Goal: Information Seeking & Learning: Learn about a topic

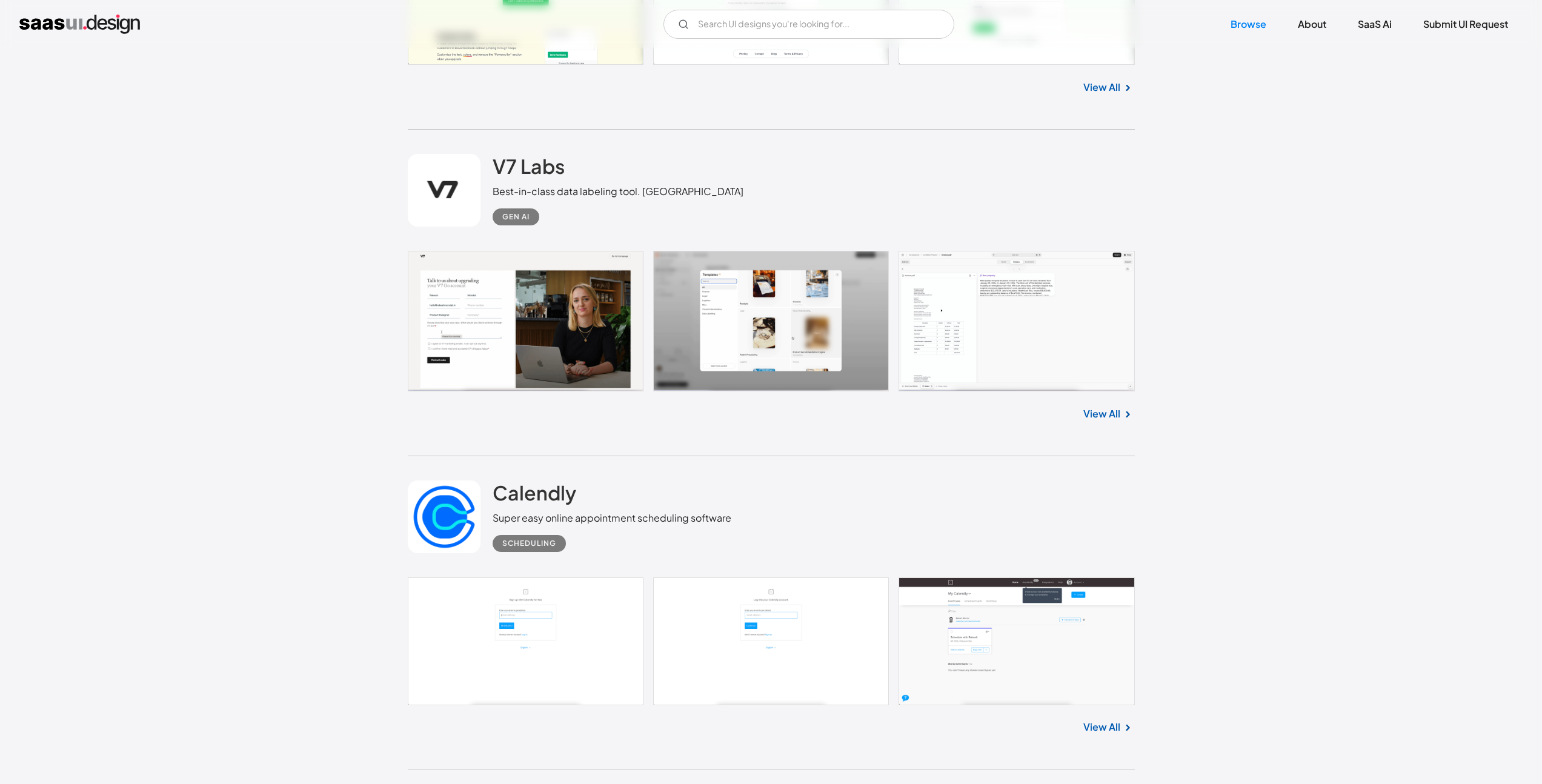
scroll to position [8283, 0]
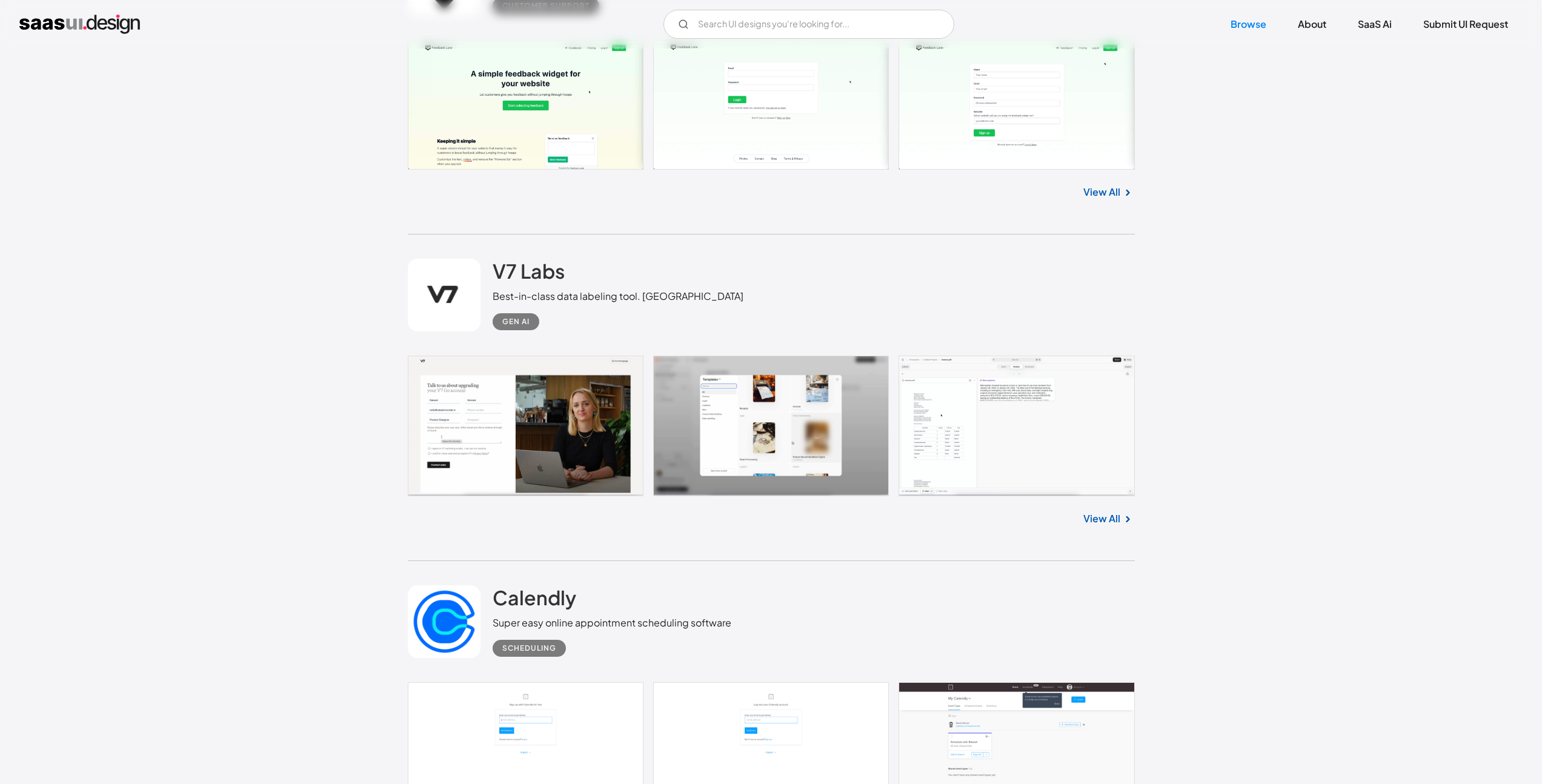
click at [1119, 516] on link "View All" at bounding box center [1102, 518] width 37 height 14
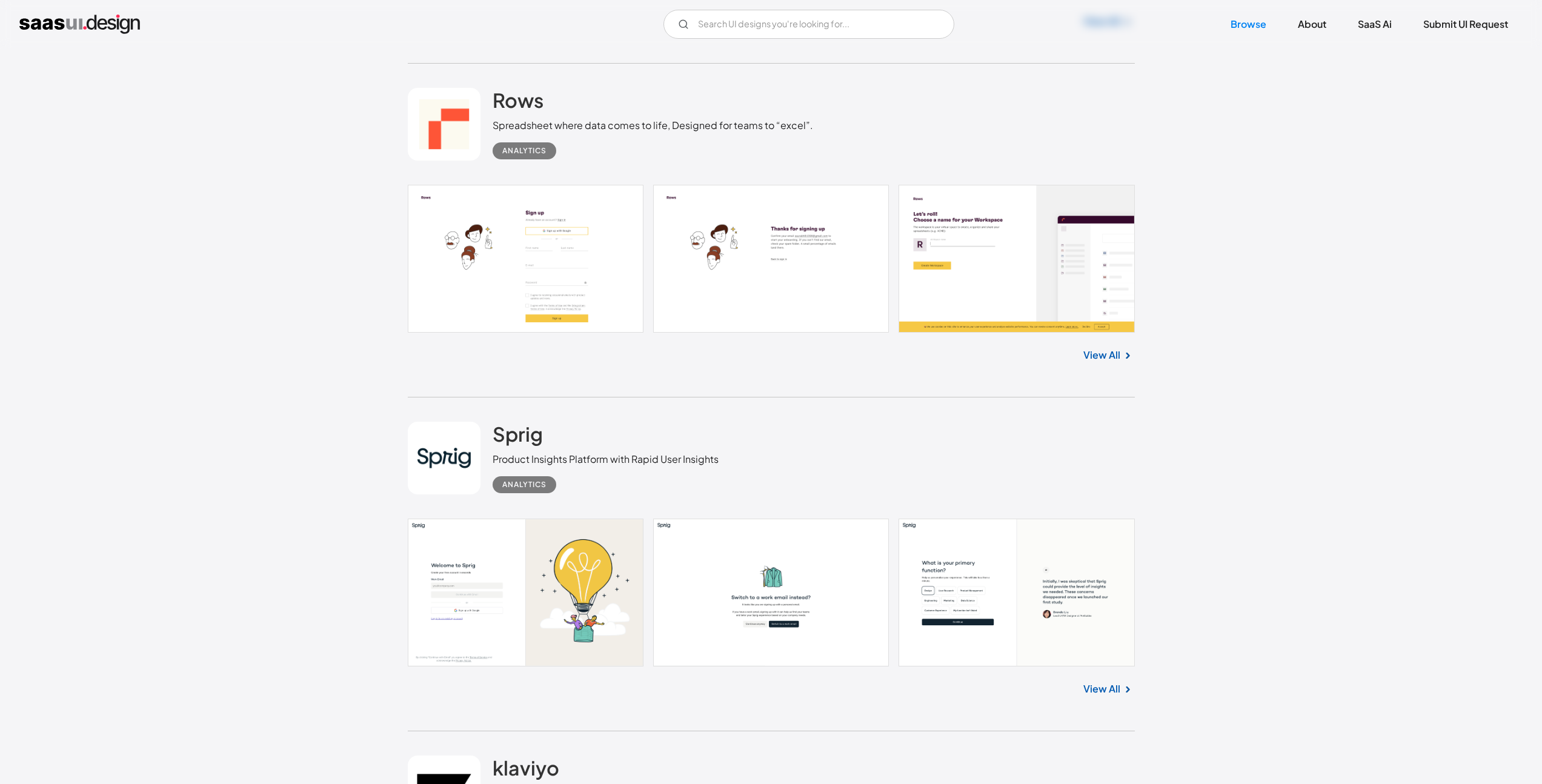
scroll to position [9117, 0]
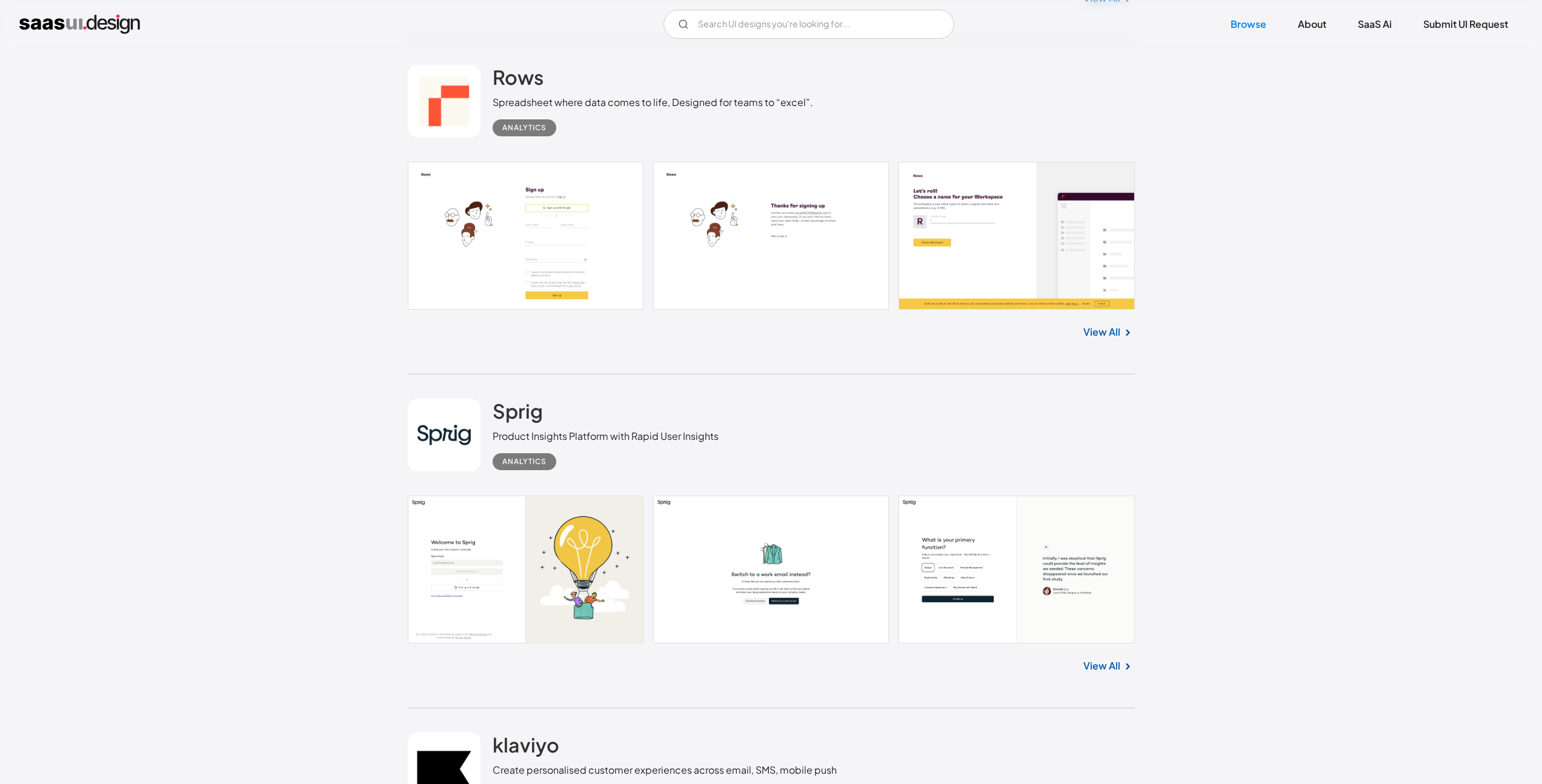
click at [1099, 328] on link "View All" at bounding box center [1102, 331] width 37 height 14
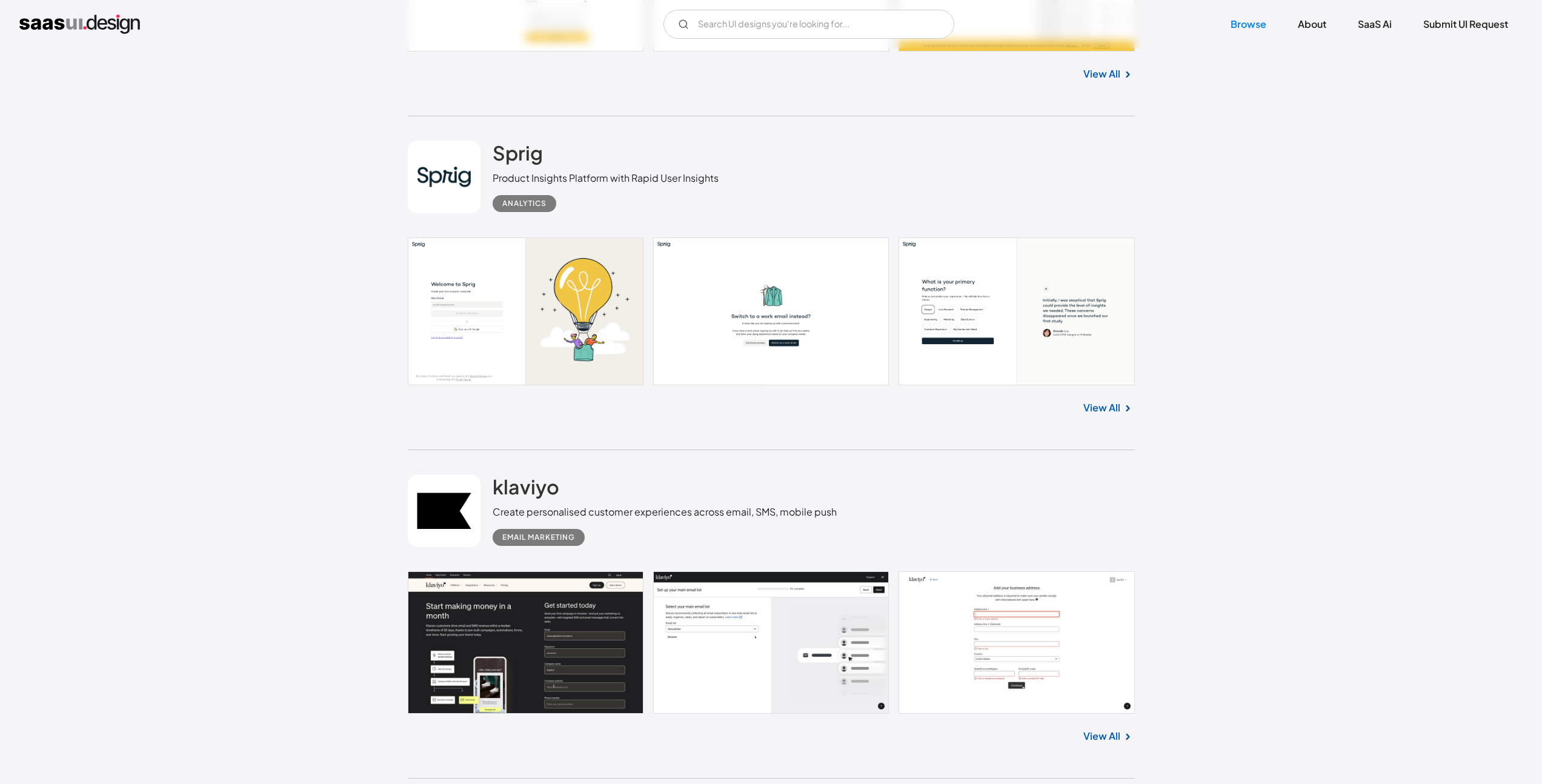
scroll to position [9409, 0]
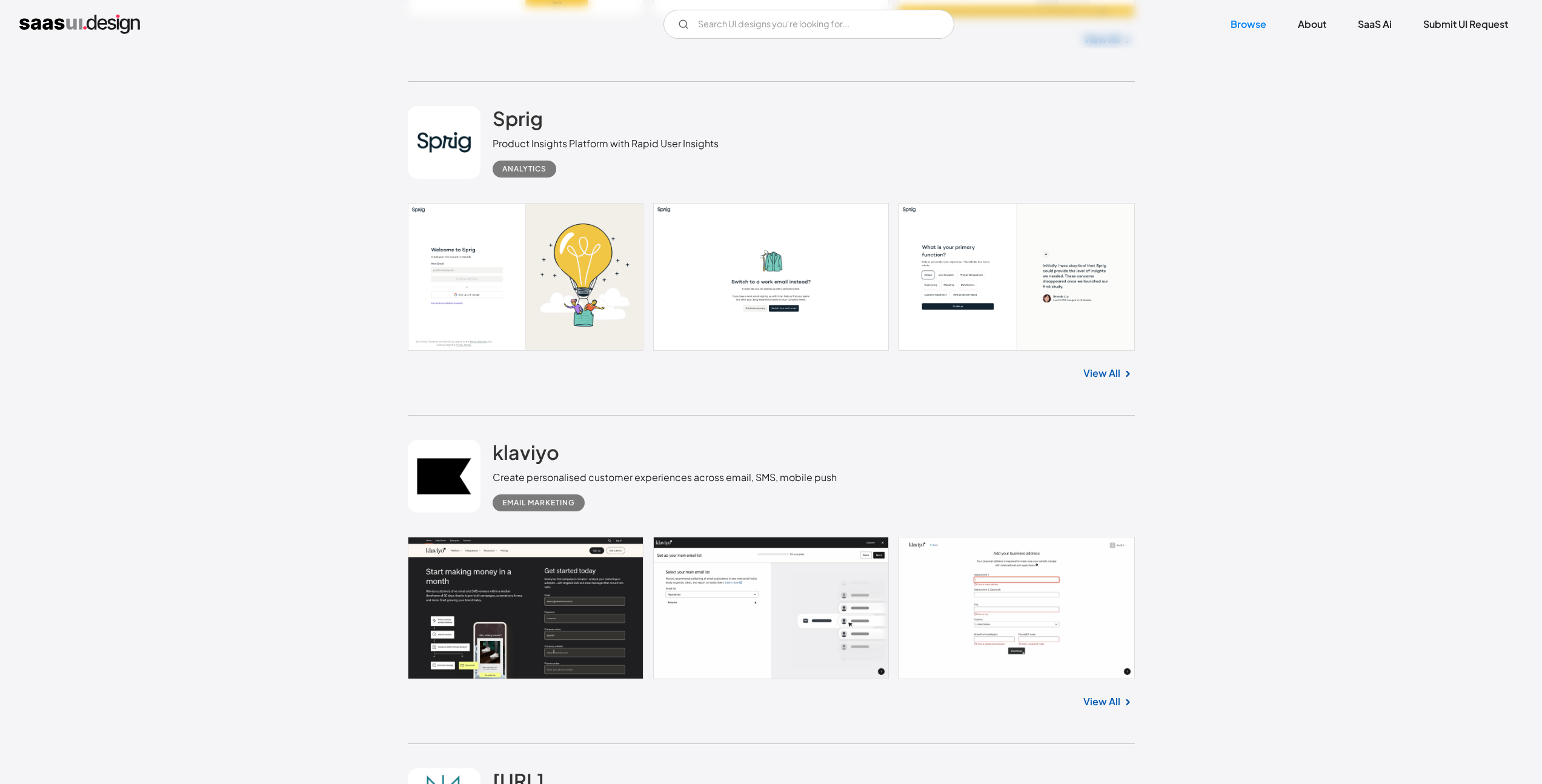
click at [1103, 372] on link "View All" at bounding box center [1102, 373] width 37 height 14
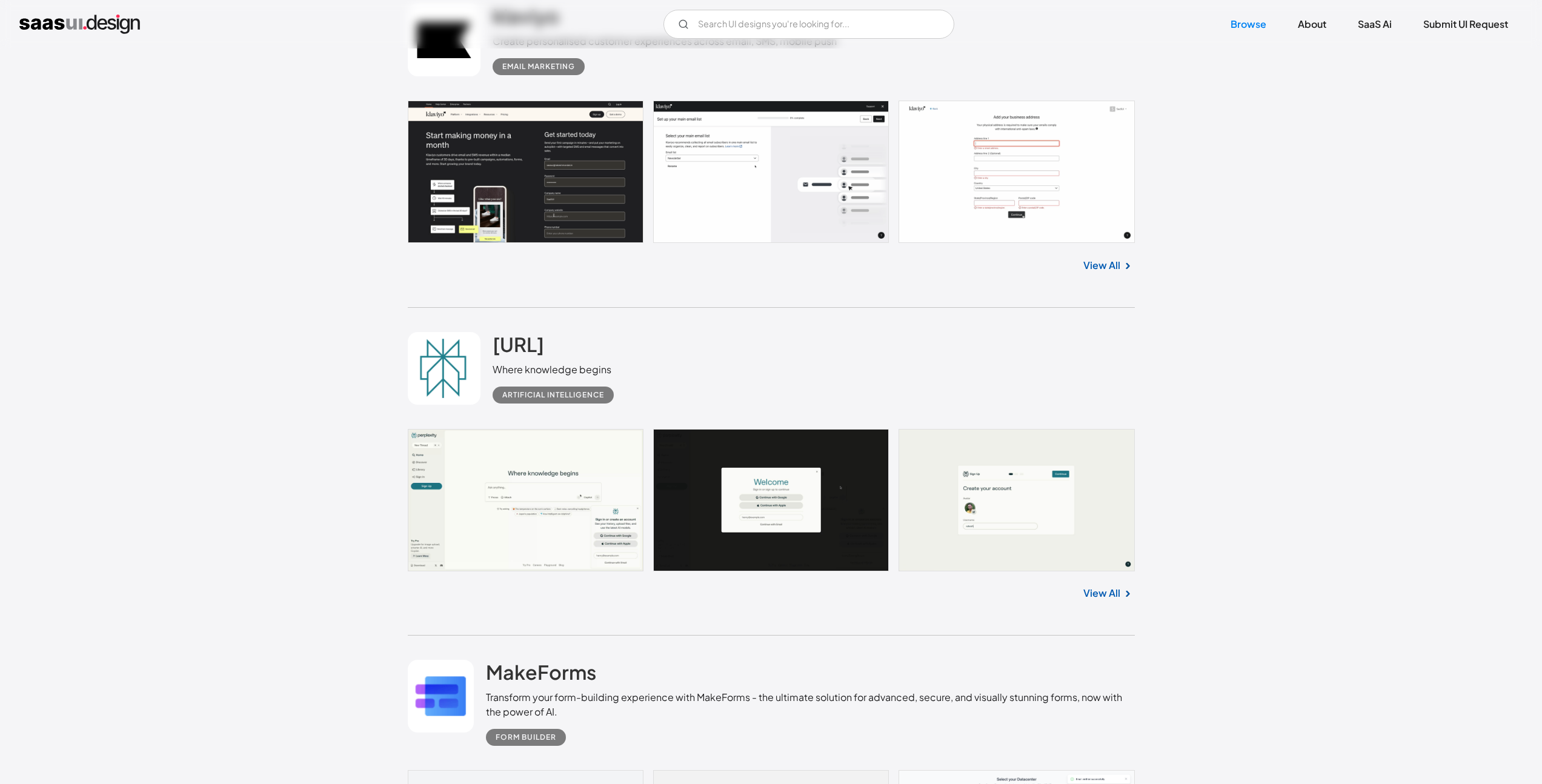
scroll to position [9889, 0]
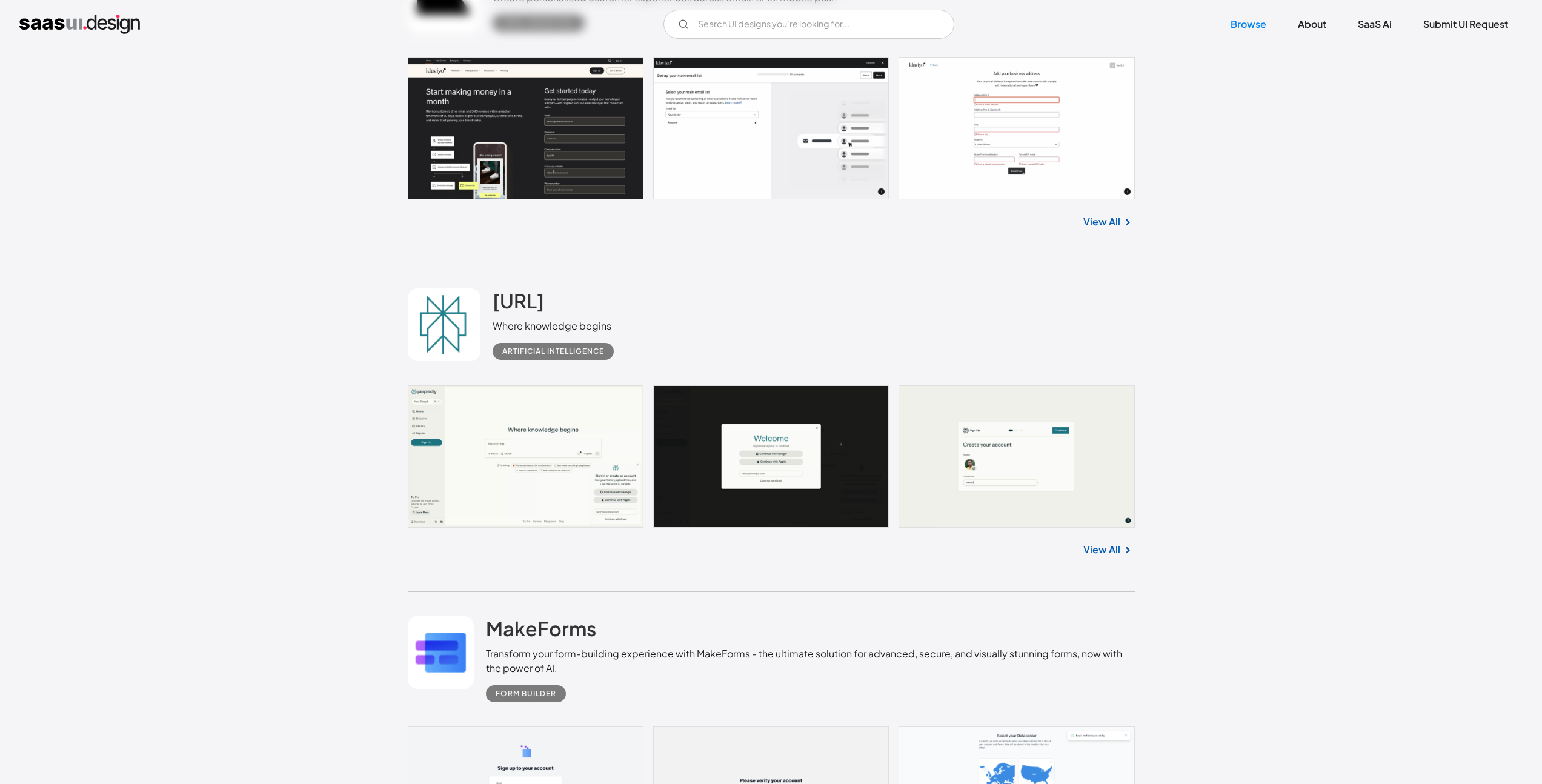
click at [1106, 547] on link "View All" at bounding box center [1102, 549] width 37 height 14
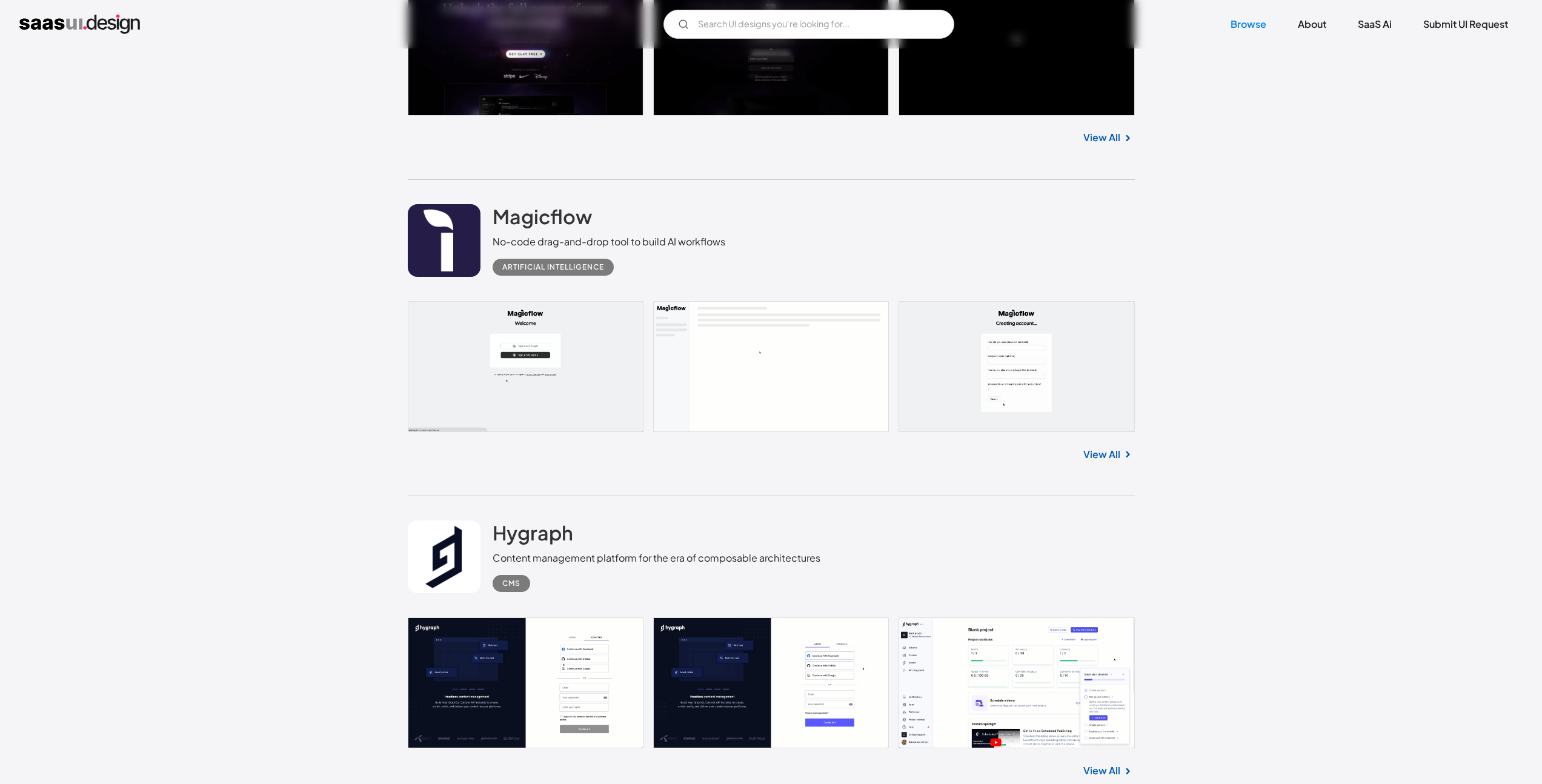
scroll to position [13332, 0]
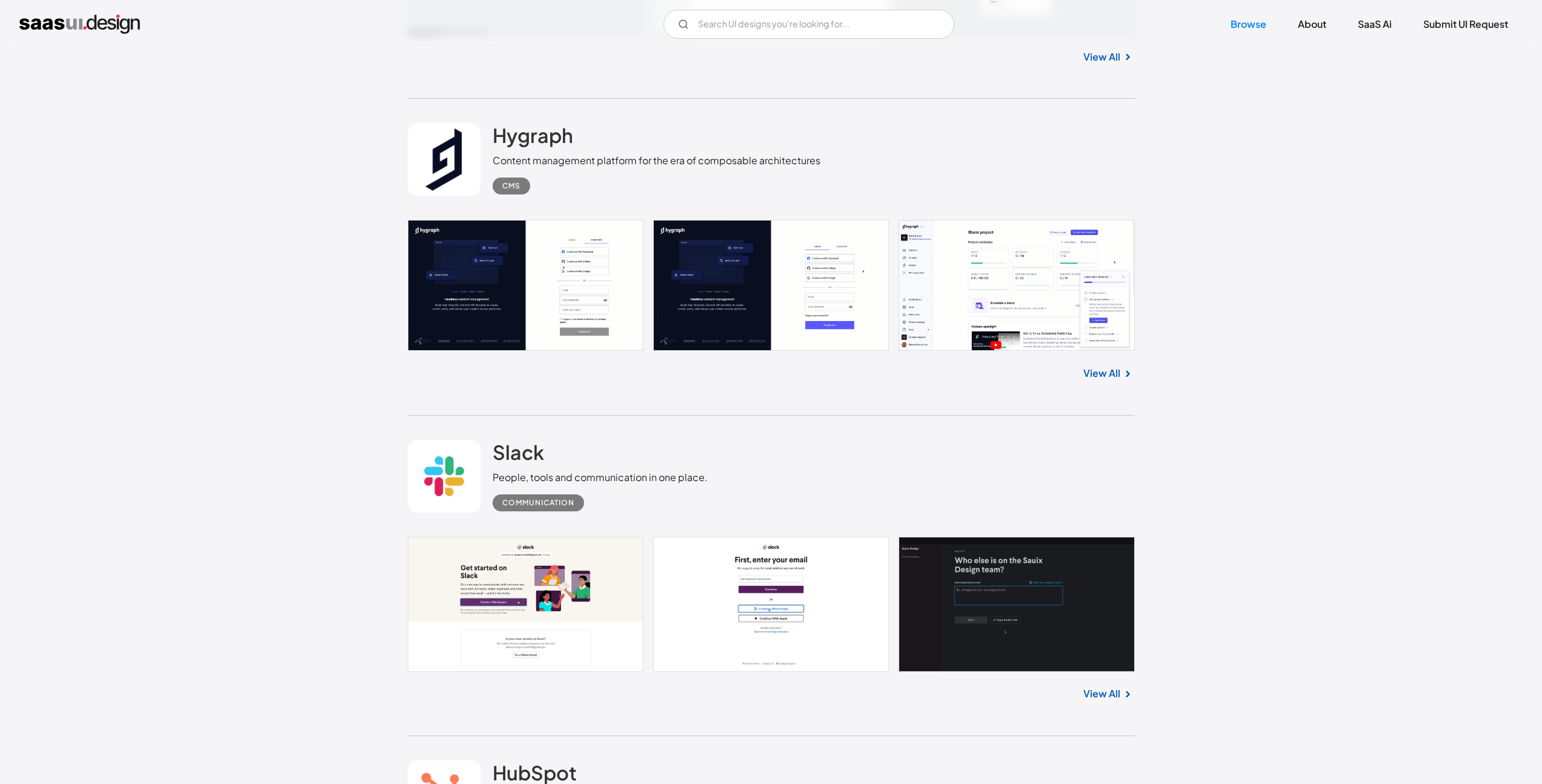
click at [752, 48] on div "View All" at bounding box center [772, 55] width 727 height 40
click at [753, 26] on input "Email Form" at bounding box center [809, 24] width 291 height 29
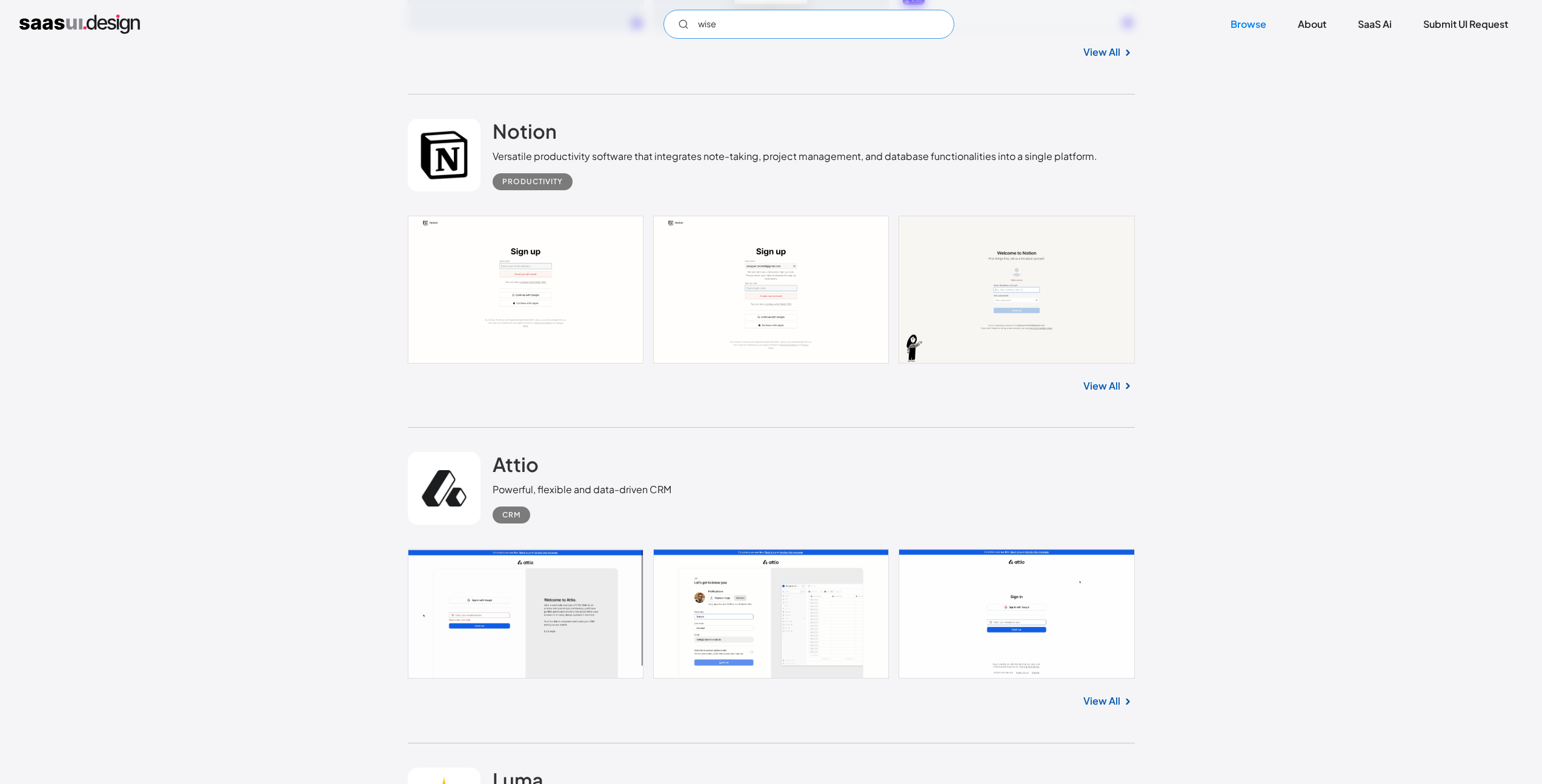
scroll to position [16218, 0]
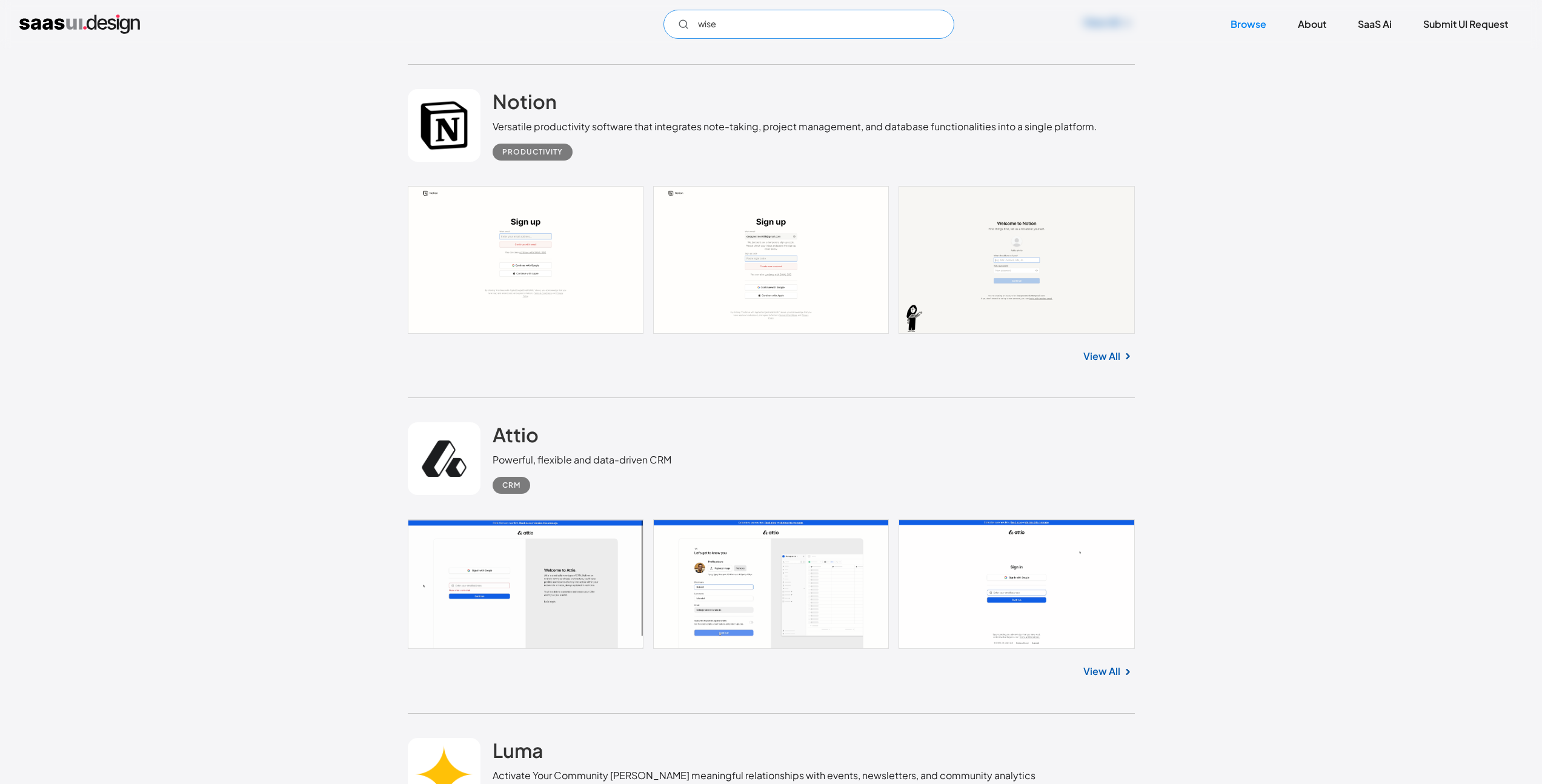
type input "wise"
click at [1394, 501] on div "Browse UI designs you’re looking for Postman World's leading collaboration plat…" at bounding box center [771, 341] width 1542 height 32239
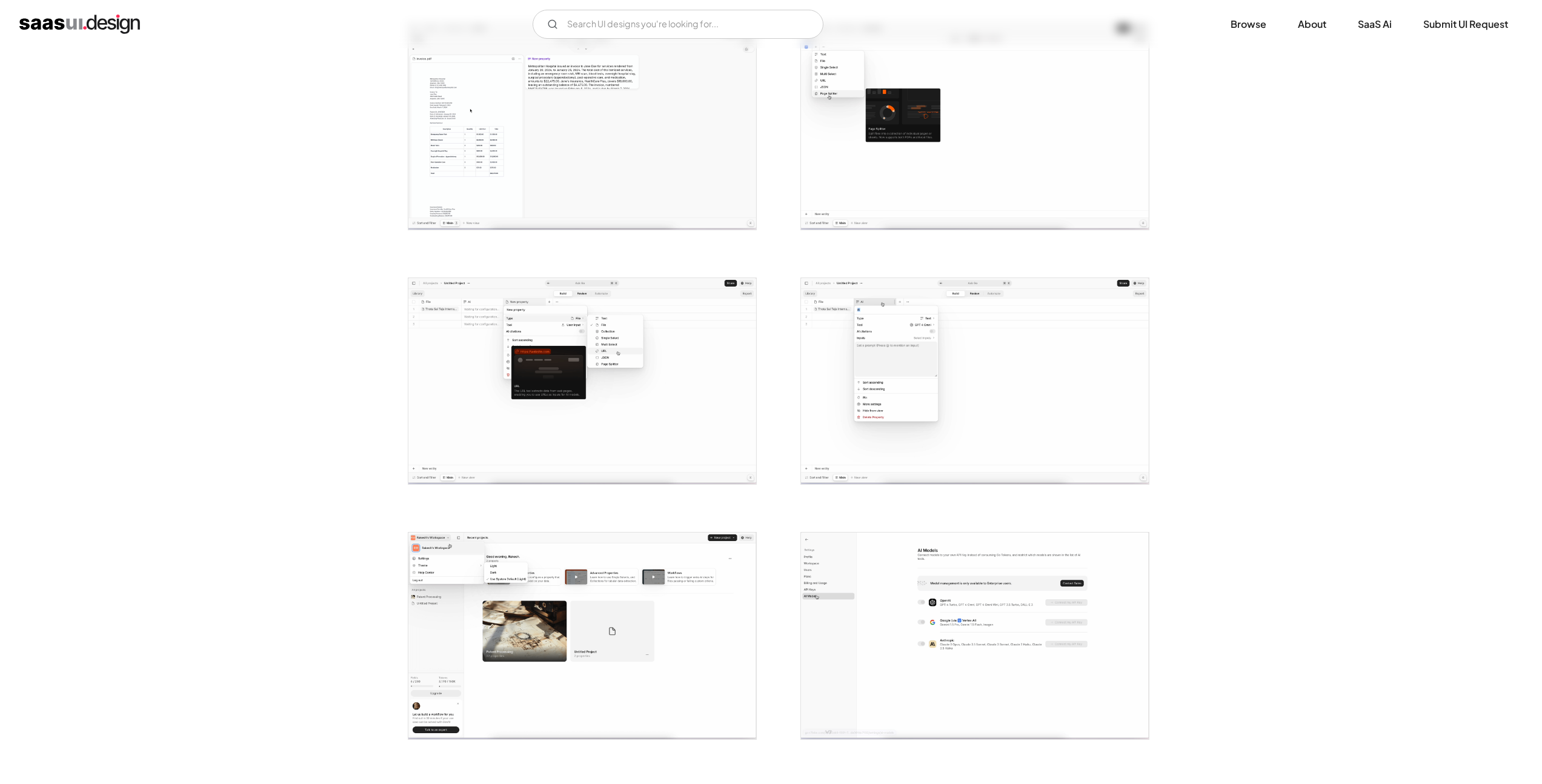
scroll to position [504, 0]
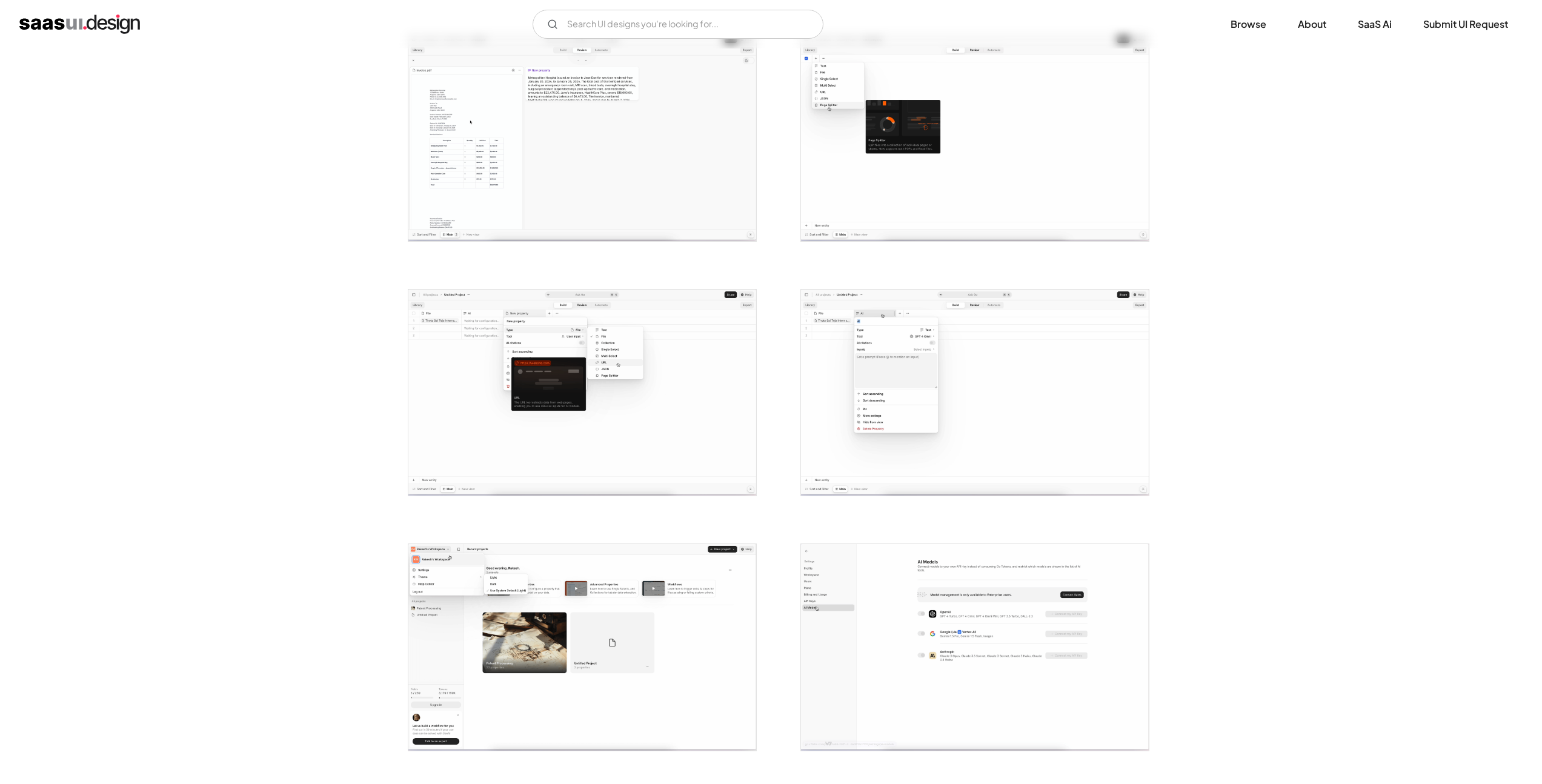
click at [1050, 408] on img "open lightbox" at bounding box center [975, 392] width 348 height 207
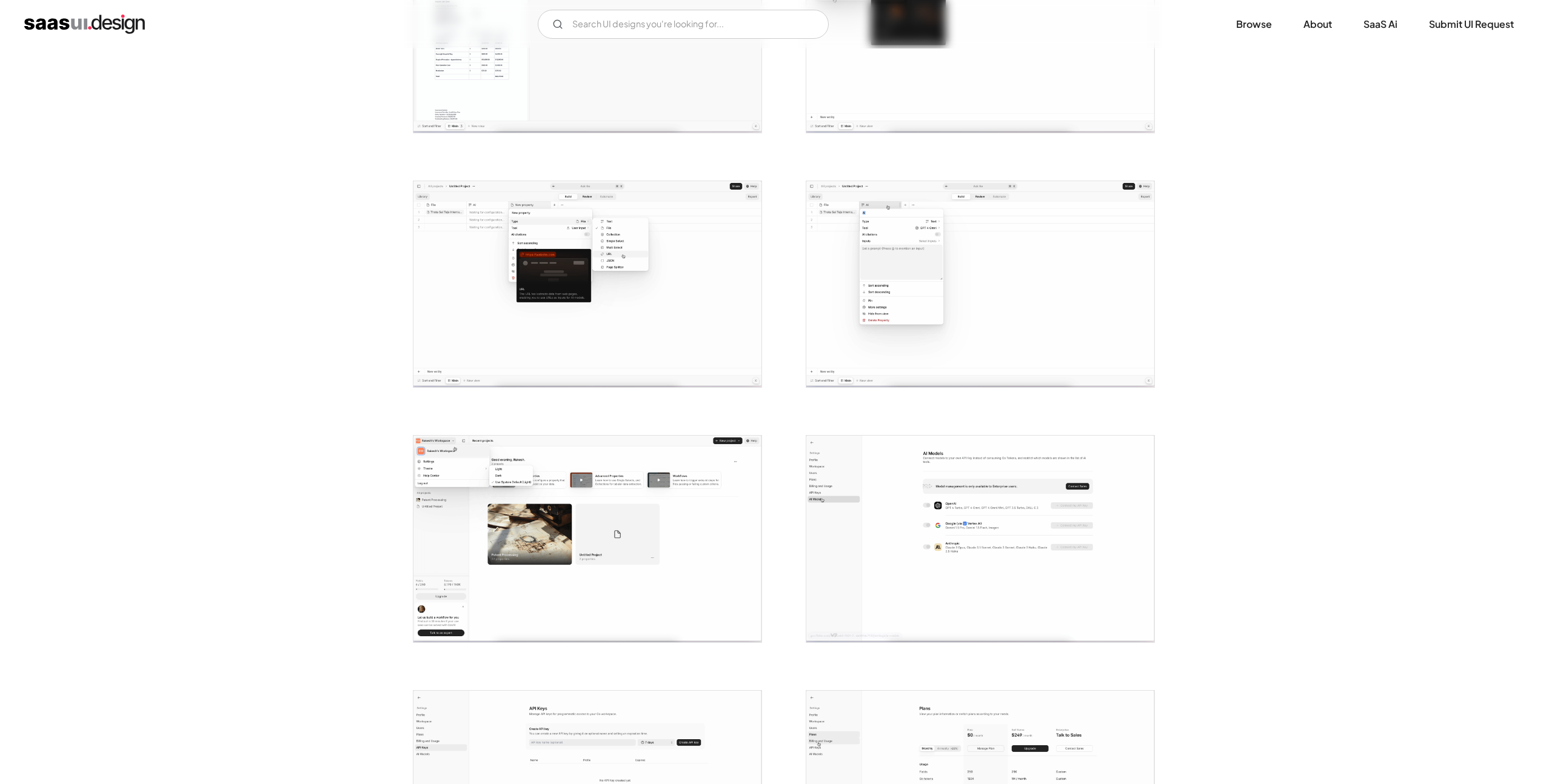
scroll to position [623, 0]
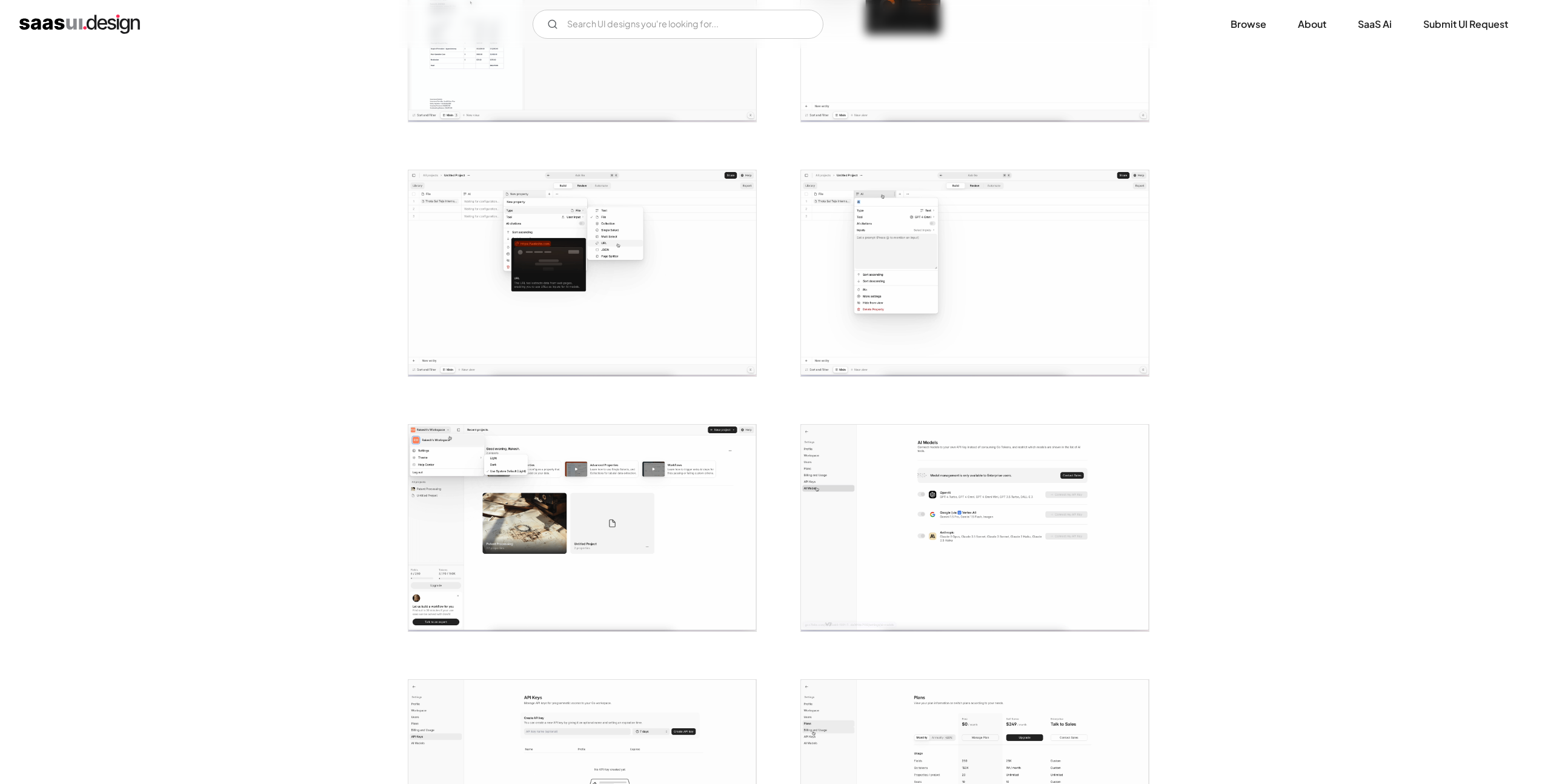
click at [647, 495] on img "open lightbox" at bounding box center [583, 528] width 348 height 207
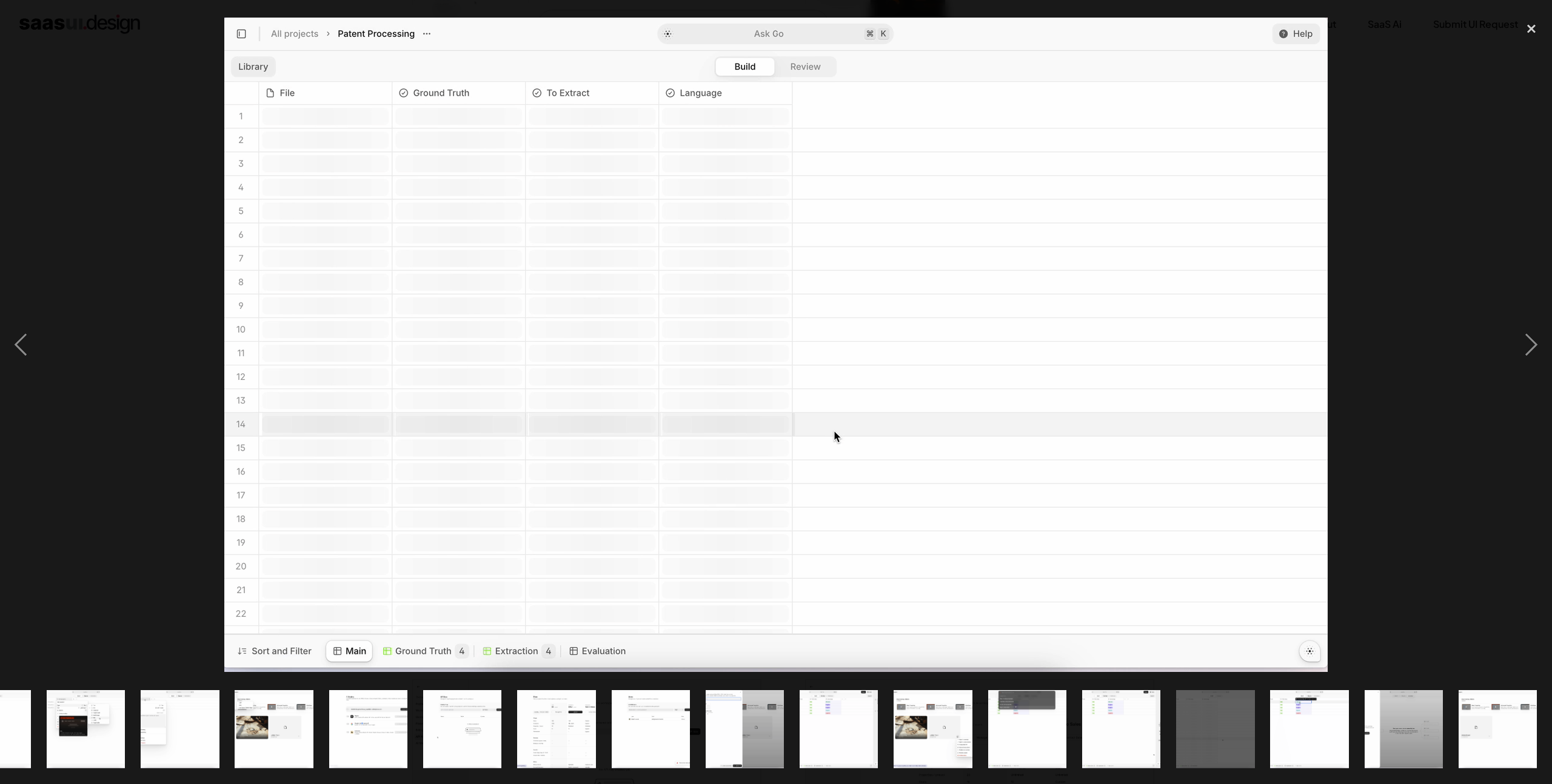
scroll to position [0, 440]
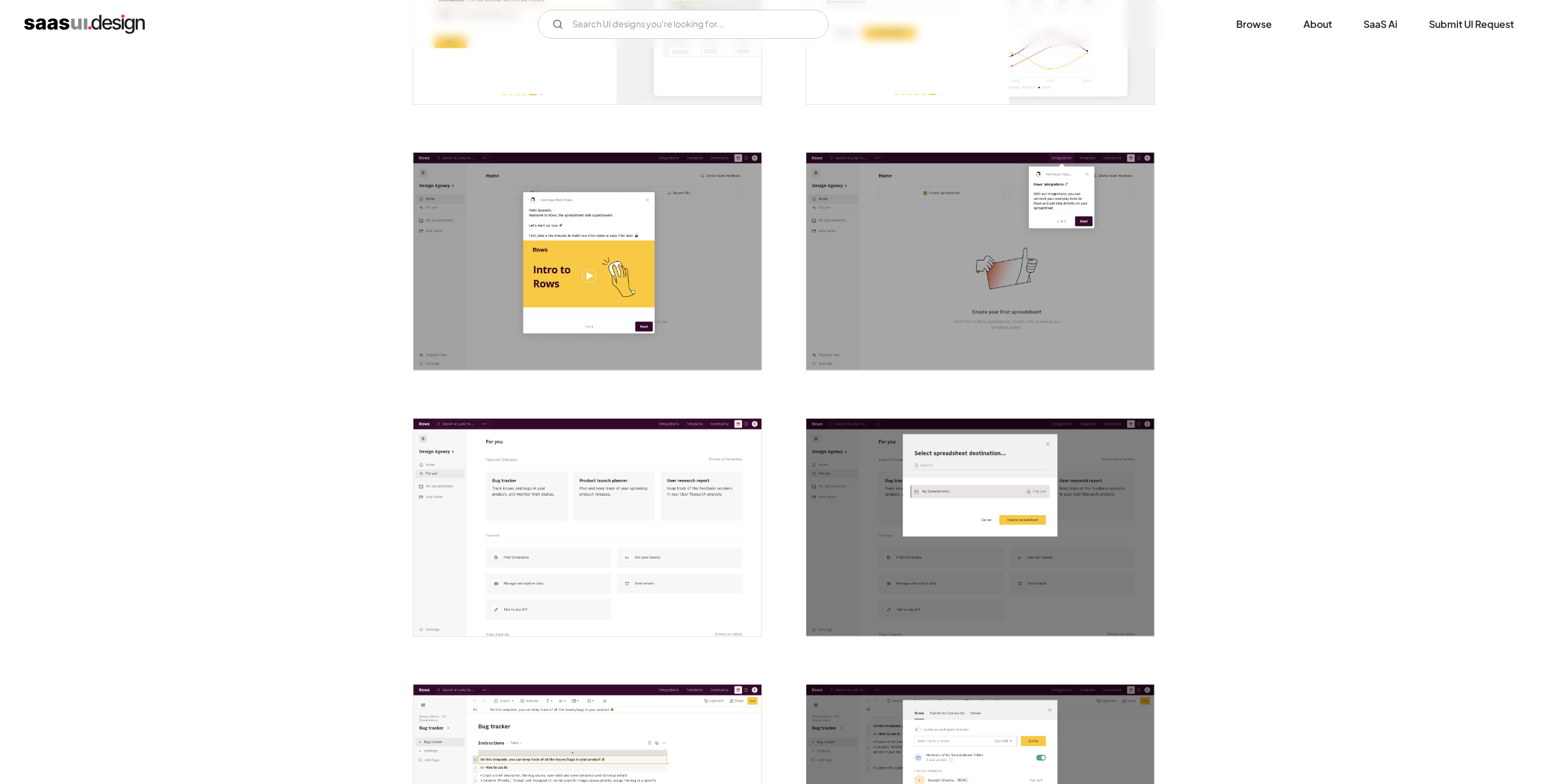
scroll to position [1222, 0]
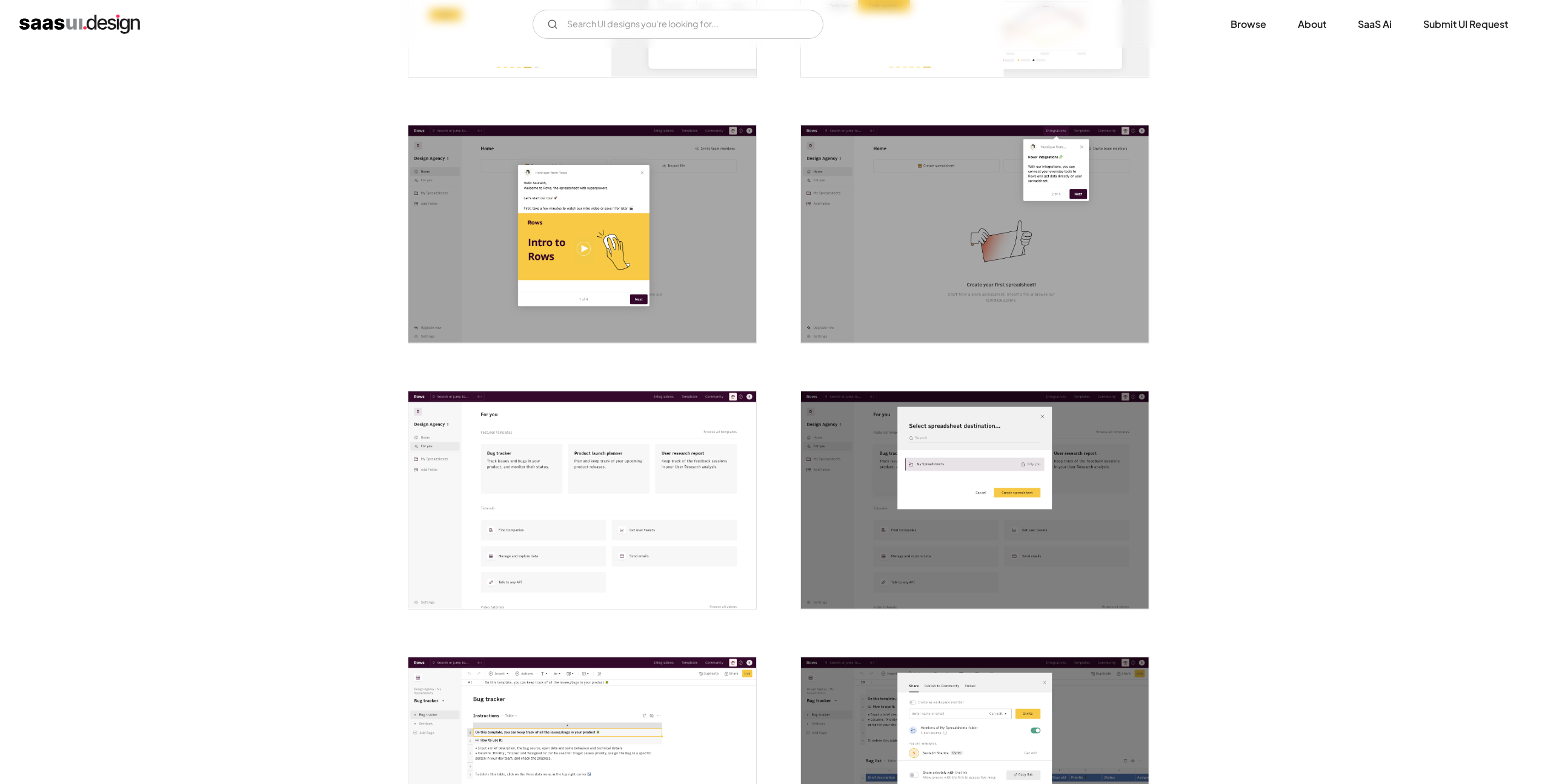
click at [490, 179] on img "open lightbox" at bounding box center [583, 234] width 348 height 217
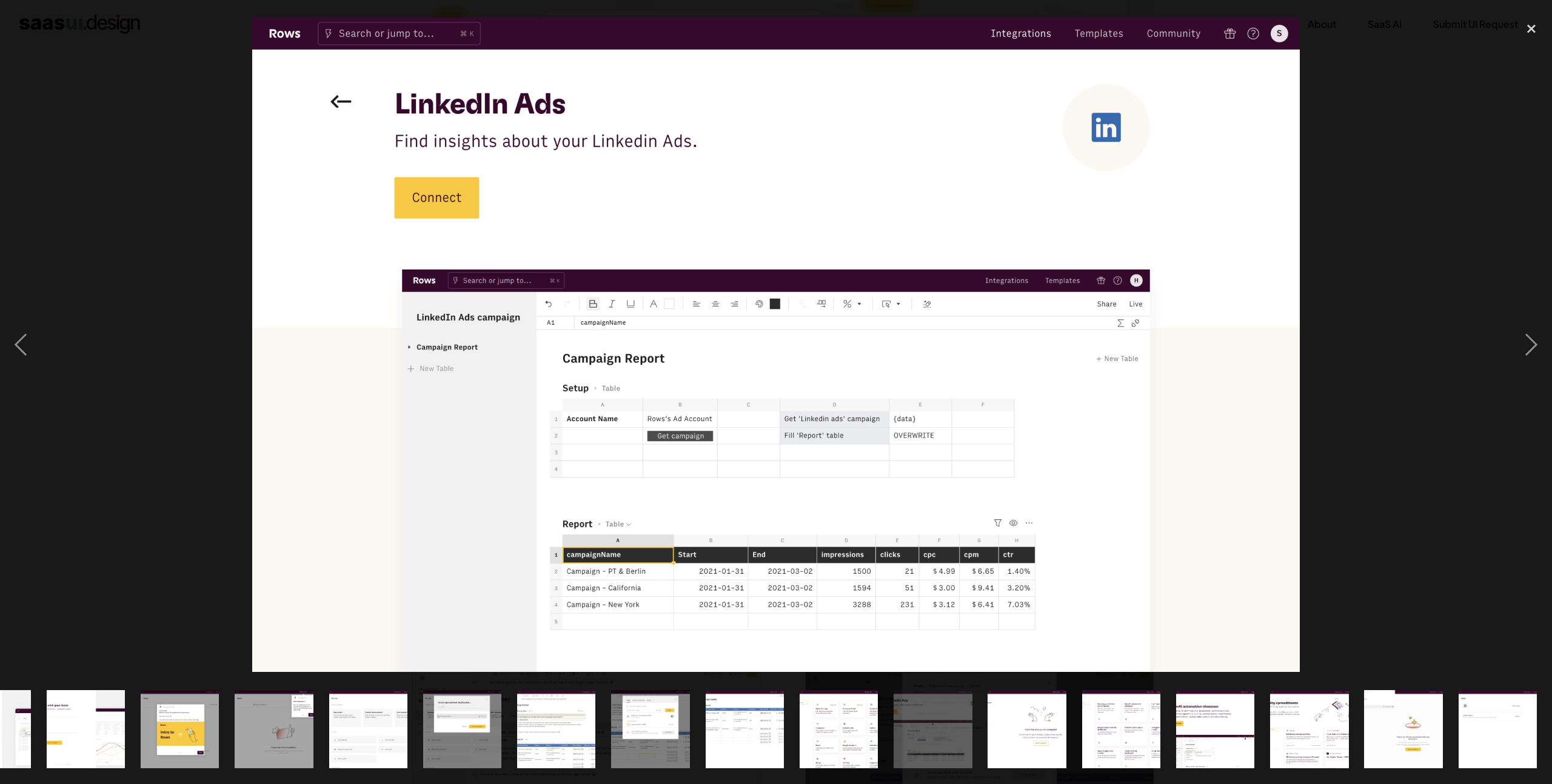
scroll to position [0, 629]
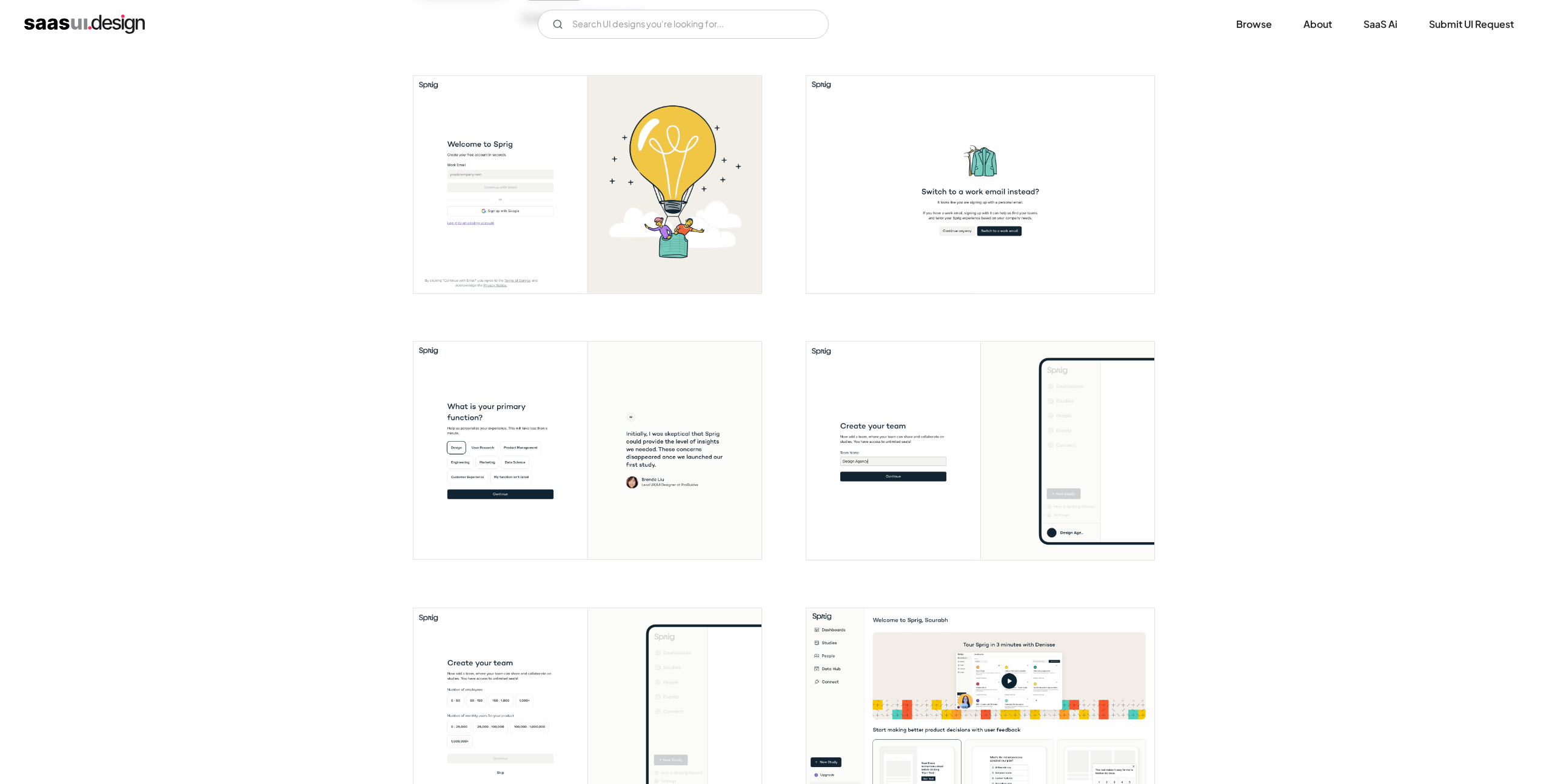
scroll to position [550, 0]
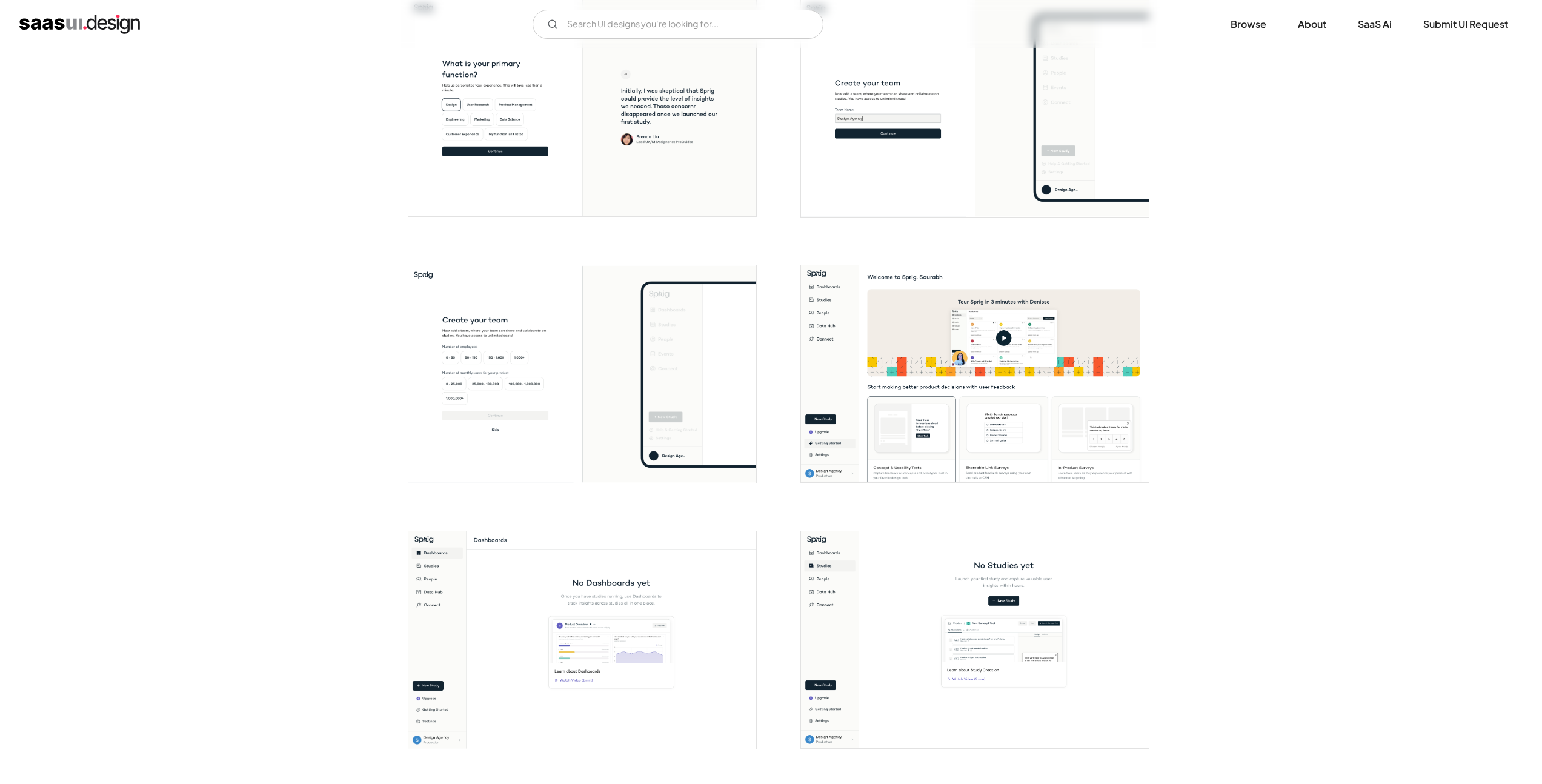
click at [982, 365] on img "open lightbox" at bounding box center [975, 374] width 348 height 217
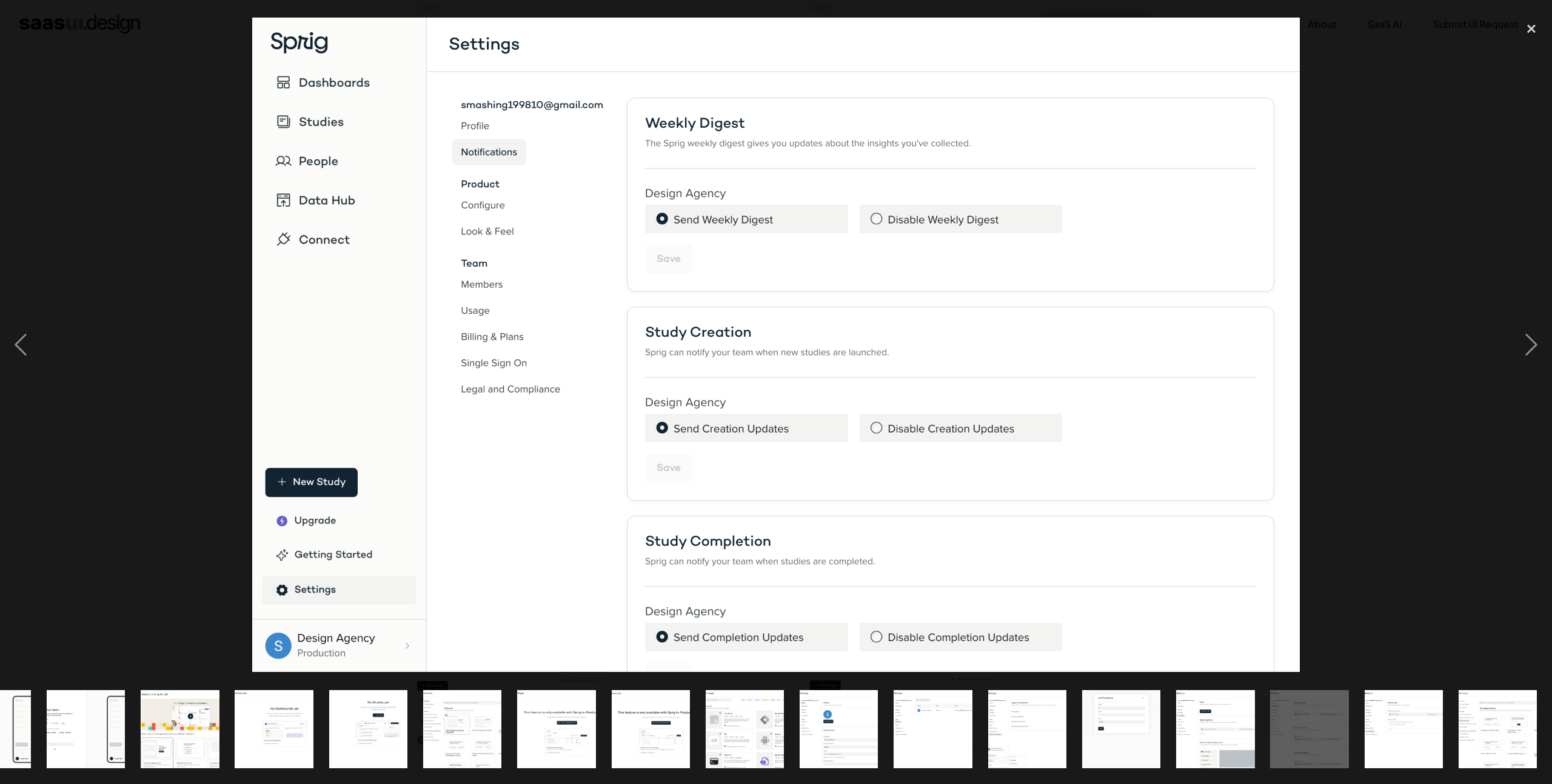
scroll to position [0, 440]
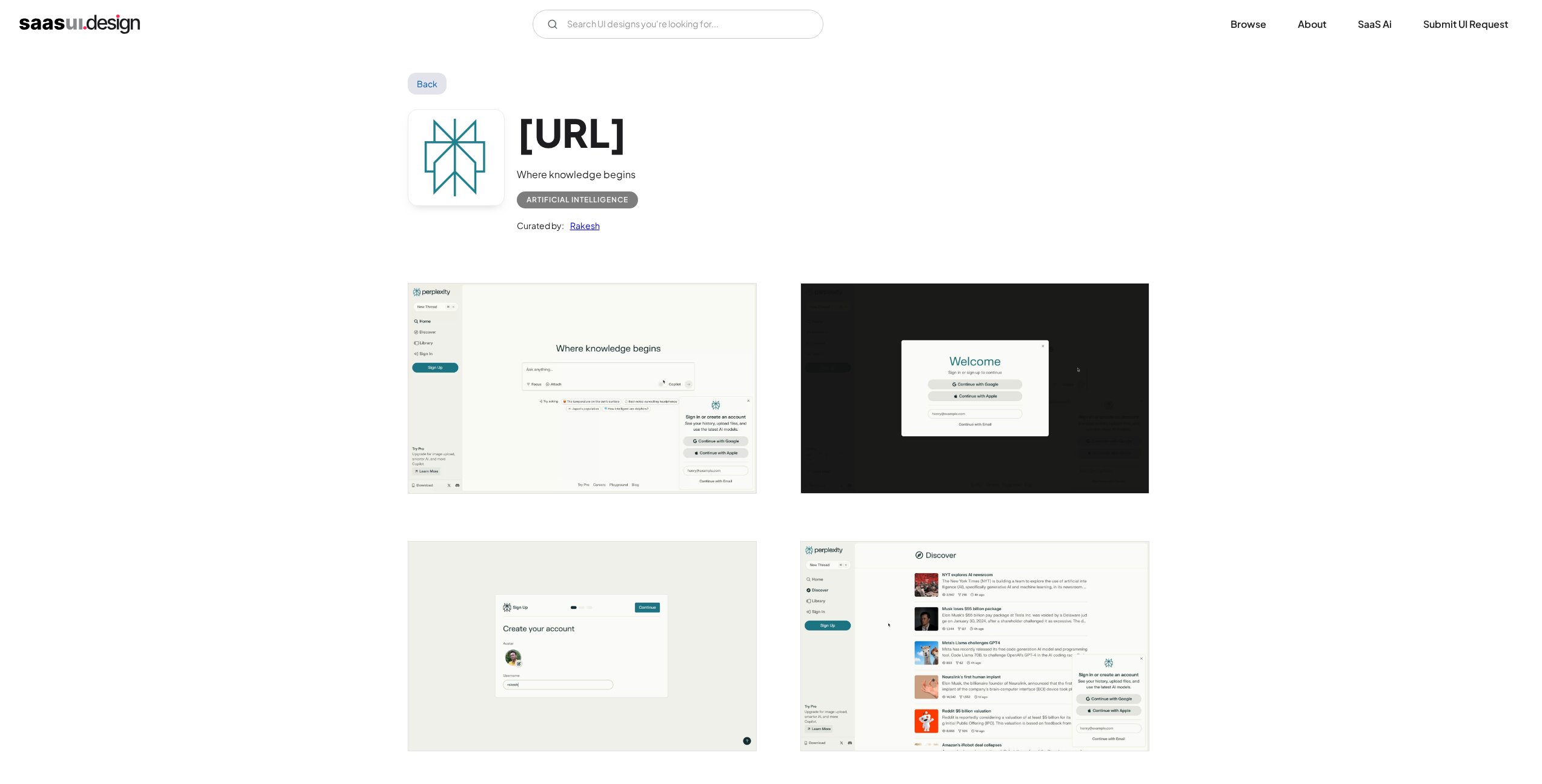
click at [610, 382] on img "open lightbox" at bounding box center [583, 388] width 348 height 209
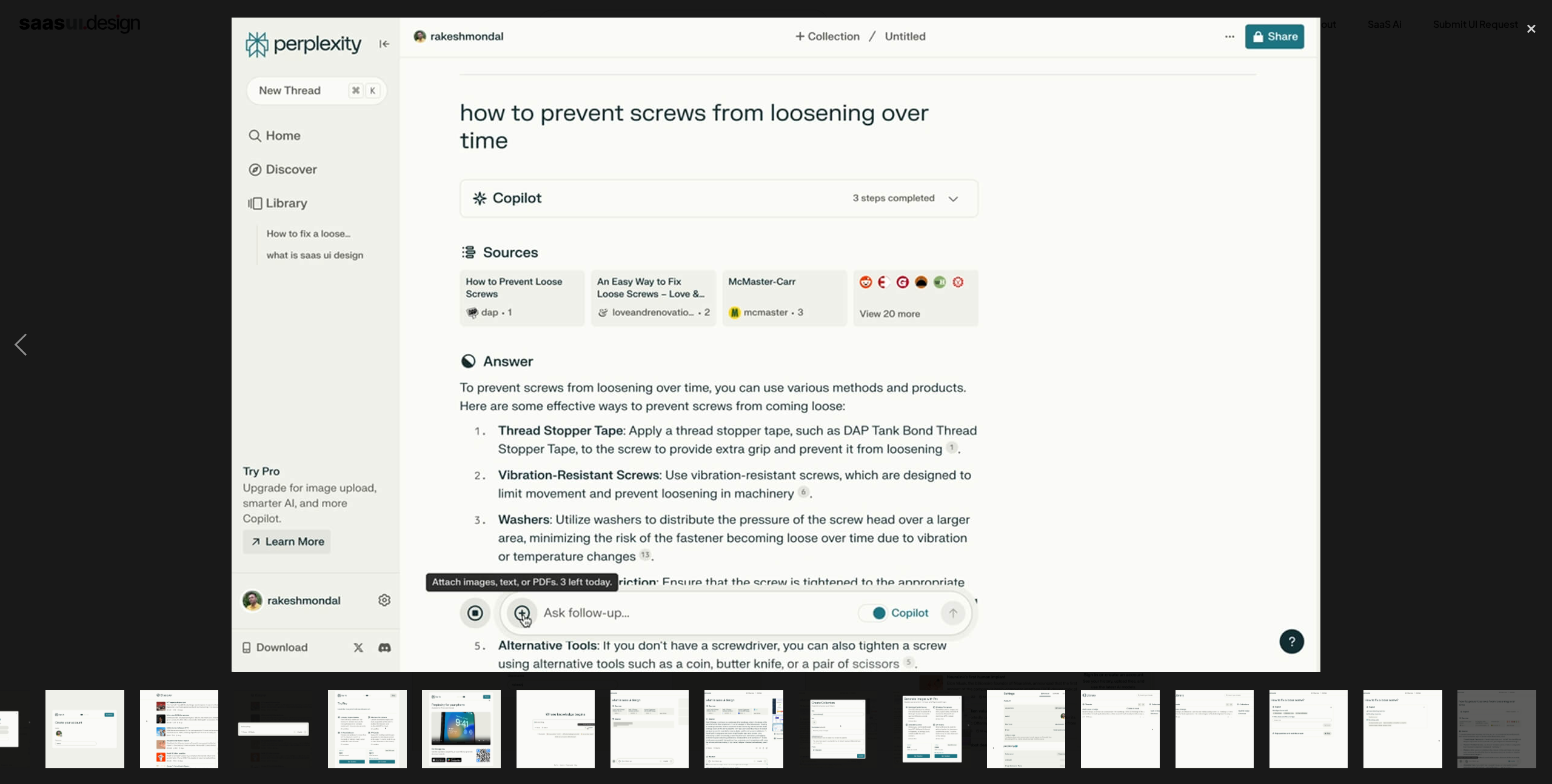
scroll to position [0, 158]
